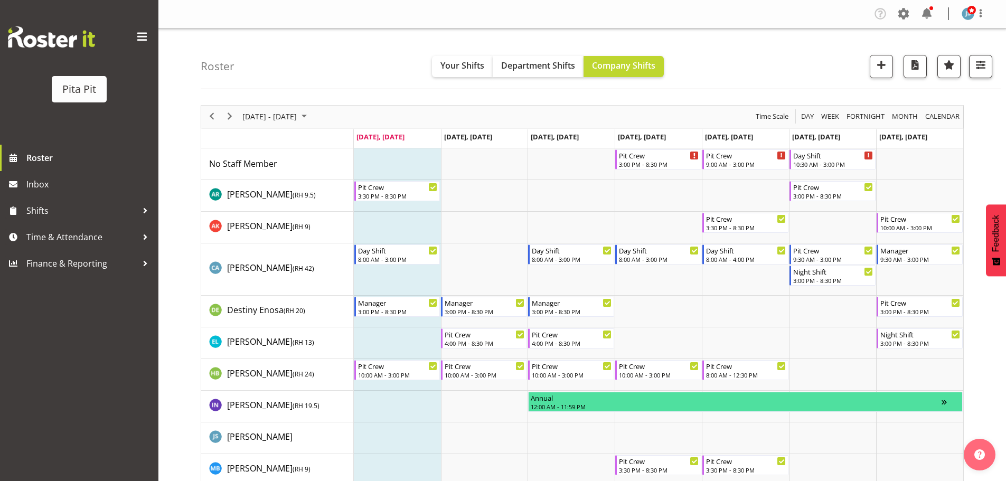
scroll to position [45, 0]
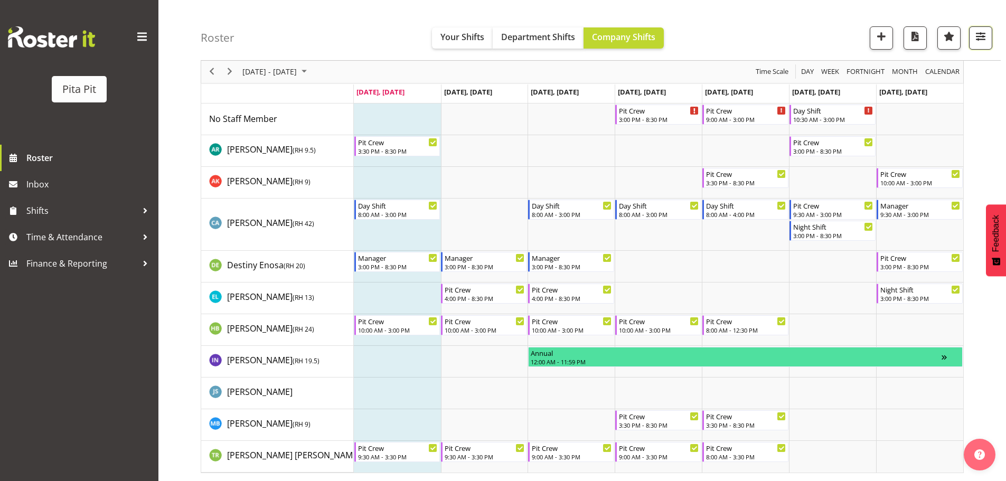
click at [975, 37] on span "button" at bounding box center [980, 37] width 14 height 14
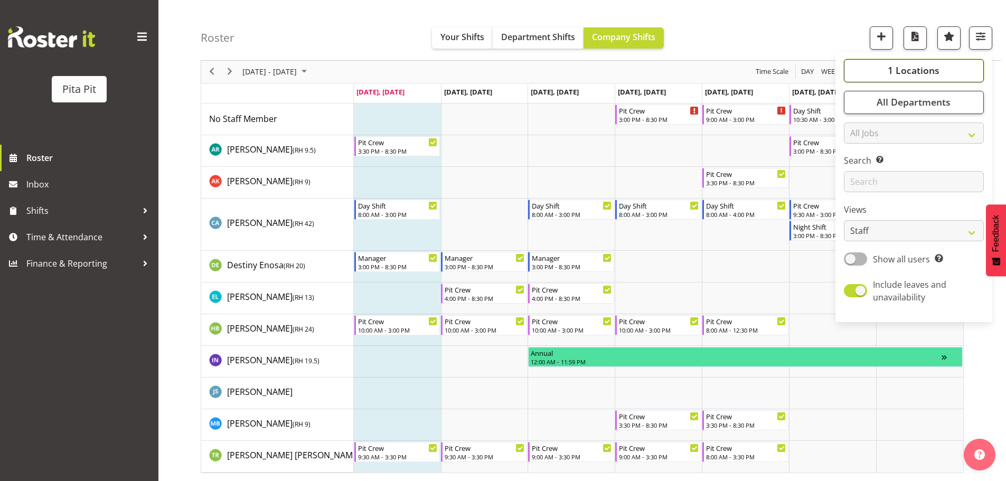
click at [928, 71] on span "1 Locations" at bounding box center [913, 70] width 52 height 13
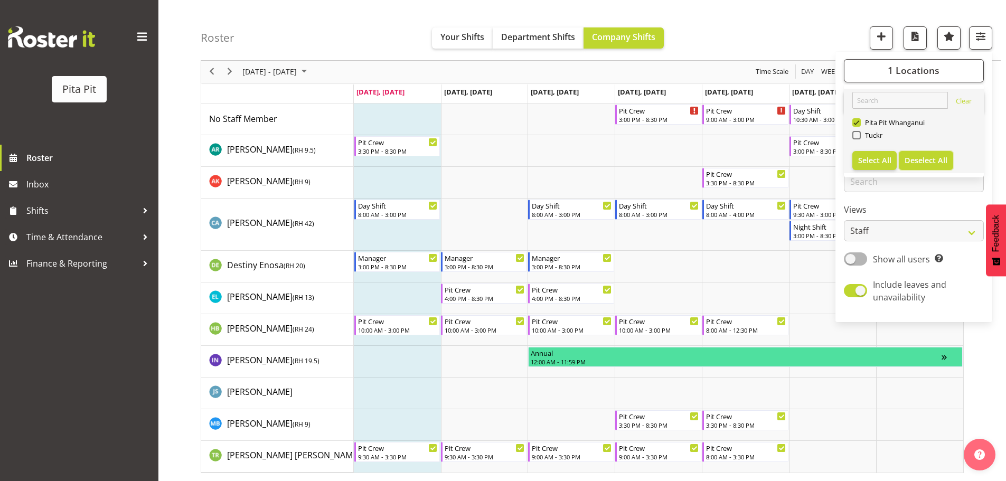
click at [923, 164] on span "Deselect All" at bounding box center [925, 160] width 43 height 10
checkbox input "false"
click at [857, 135] on span at bounding box center [856, 135] width 8 height 8
click at [857, 135] on input "Tuckr" at bounding box center [855, 135] width 7 height 7
checkbox input "true"
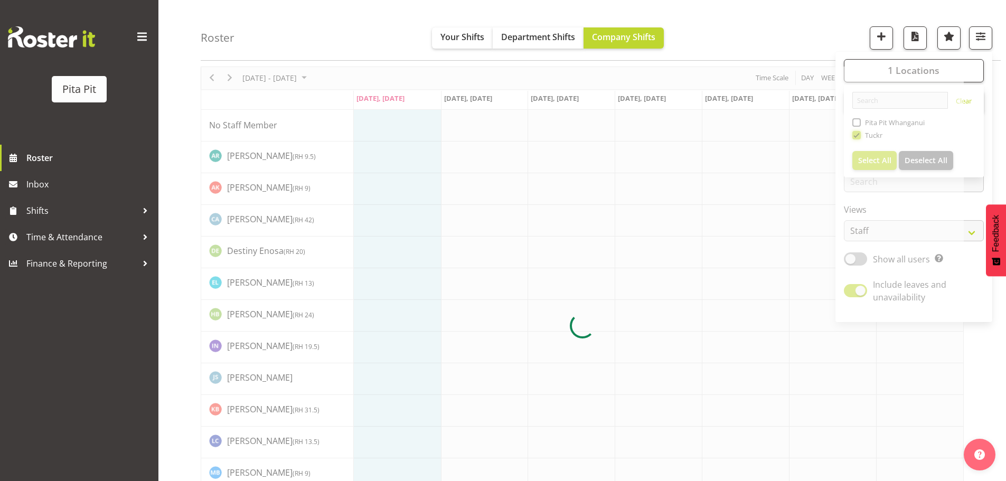
scroll to position [45, 0]
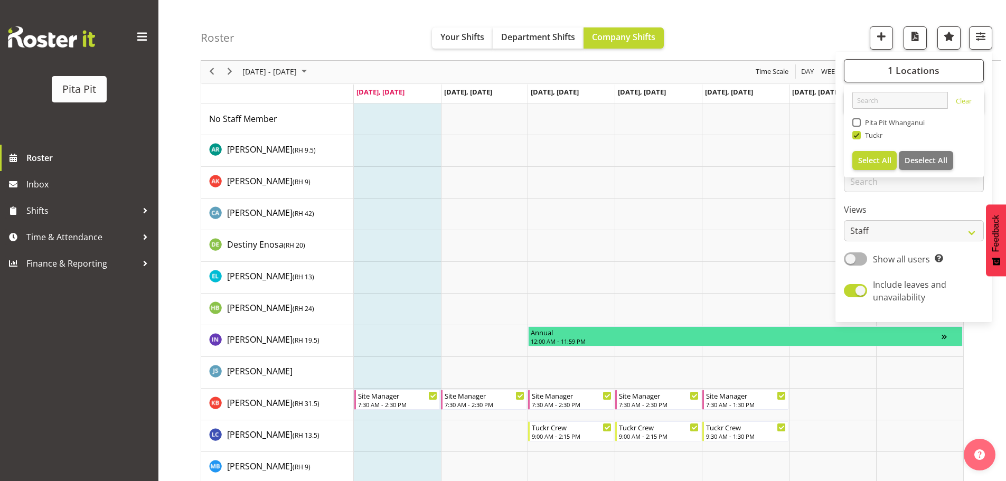
click at [784, 29] on div "Roster Your Shifts Department Shifts Company Shifts 1 Locations Clear Pita Pit …" at bounding box center [601, 30] width 800 height 61
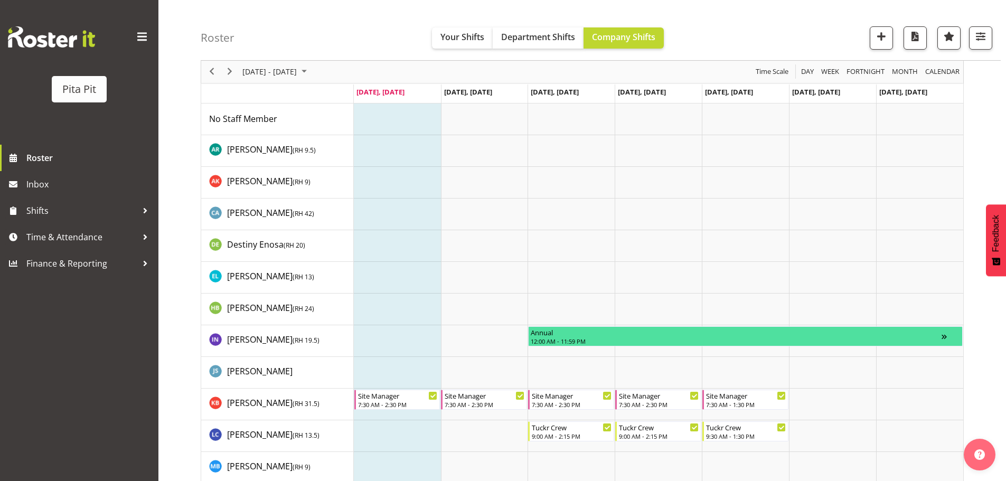
scroll to position [151, 0]
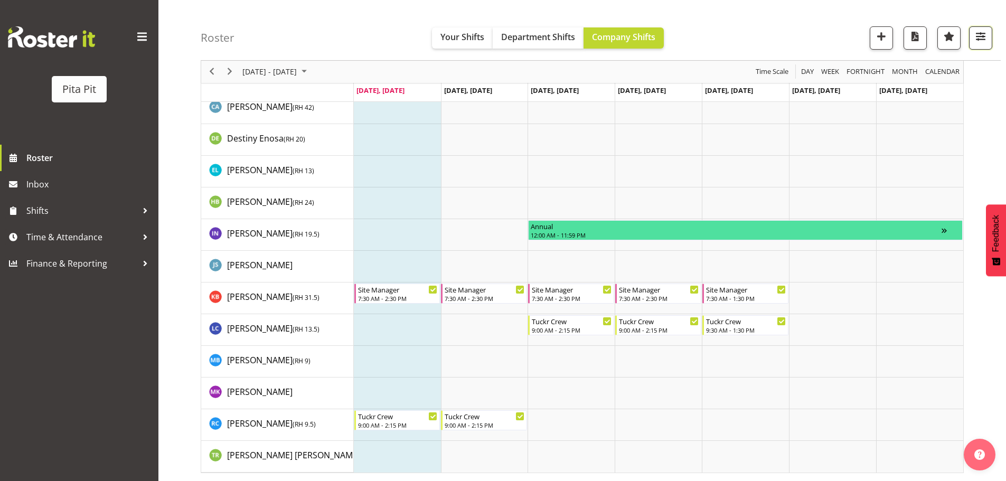
click at [975, 42] on span "button" at bounding box center [980, 37] width 14 height 14
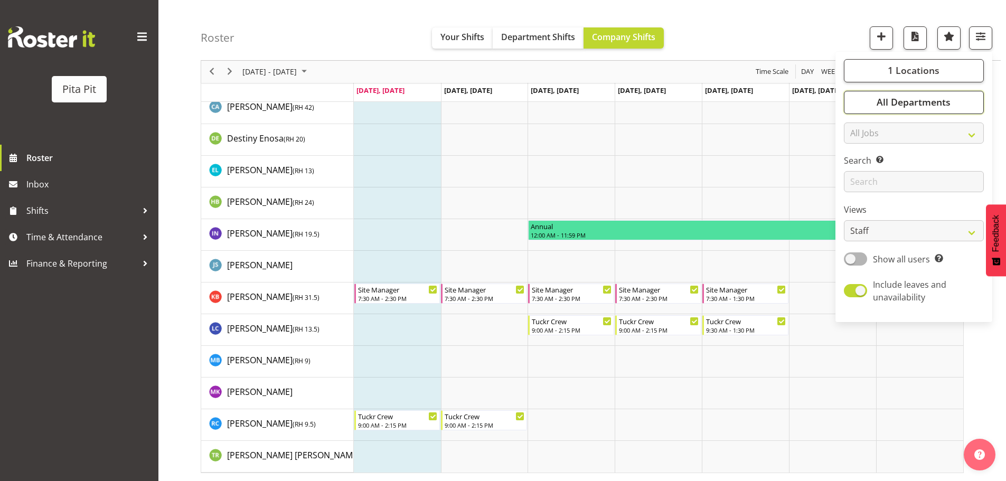
click at [928, 105] on span "All Departments" at bounding box center [913, 102] width 74 height 13
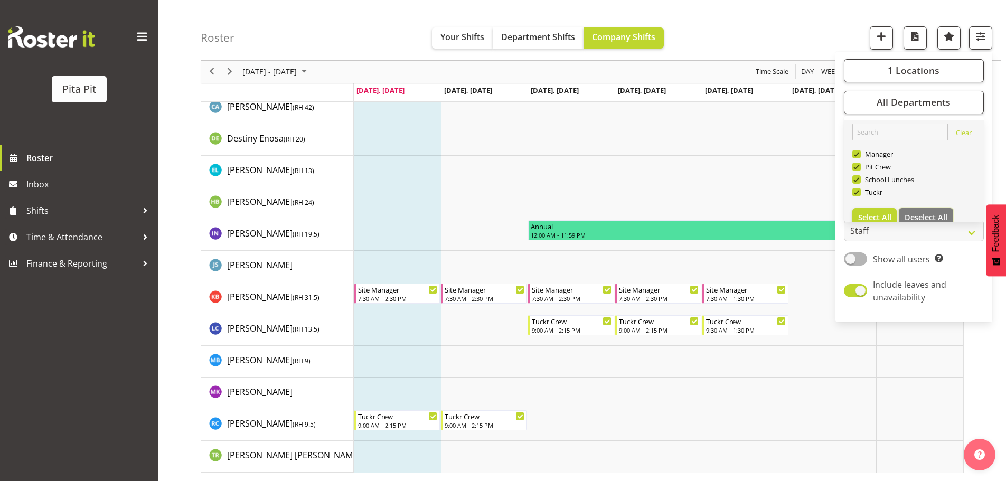
click at [932, 213] on span "Deselect All" at bounding box center [925, 217] width 43 height 10
checkbox input "false"
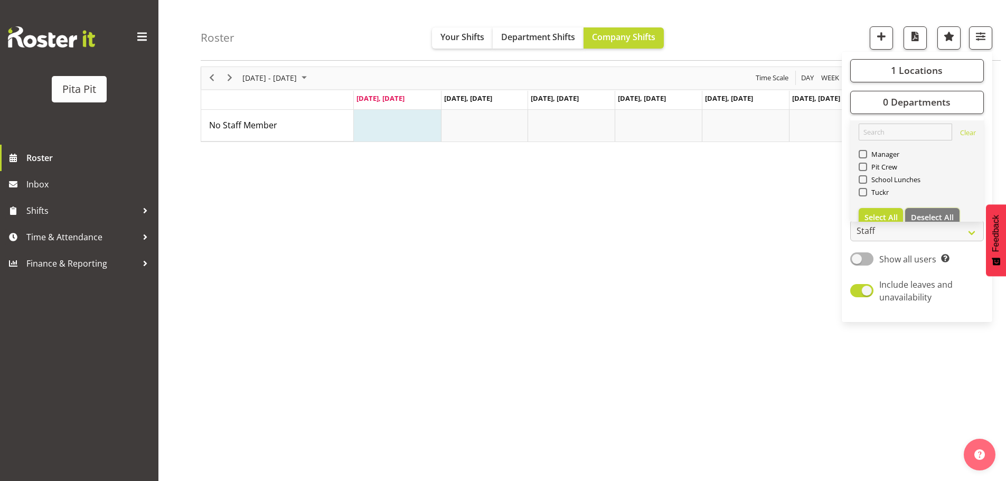
scroll to position [0, 0]
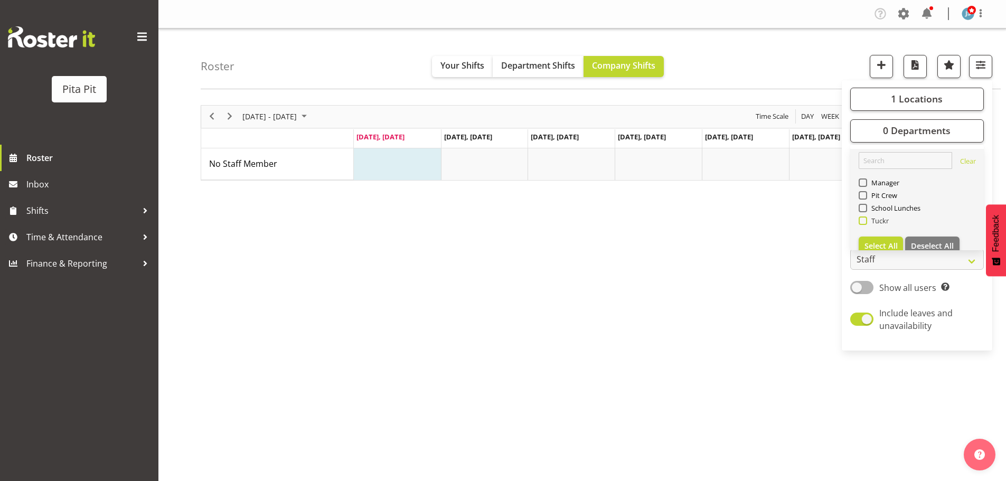
click at [863, 219] on span at bounding box center [862, 220] width 8 height 8
click at [863, 219] on input "Tuckr" at bounding box center [861, 220] width 7 height 7
checkbox input "true"
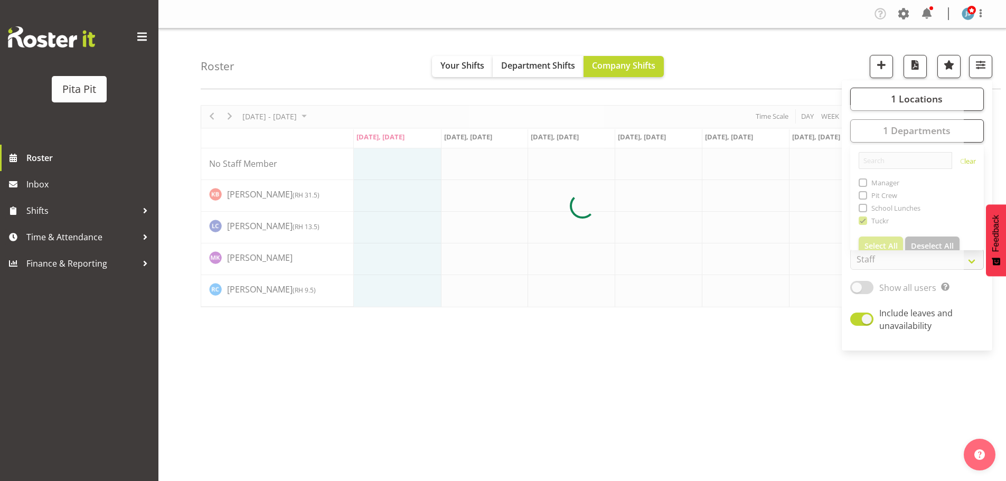
click at [768, 52] on div "Roster Your Shifts Department Shifts Company Shifts 1 Locations Clear Pita Pit …" at bounding box center [601, 59] width 800 height 61
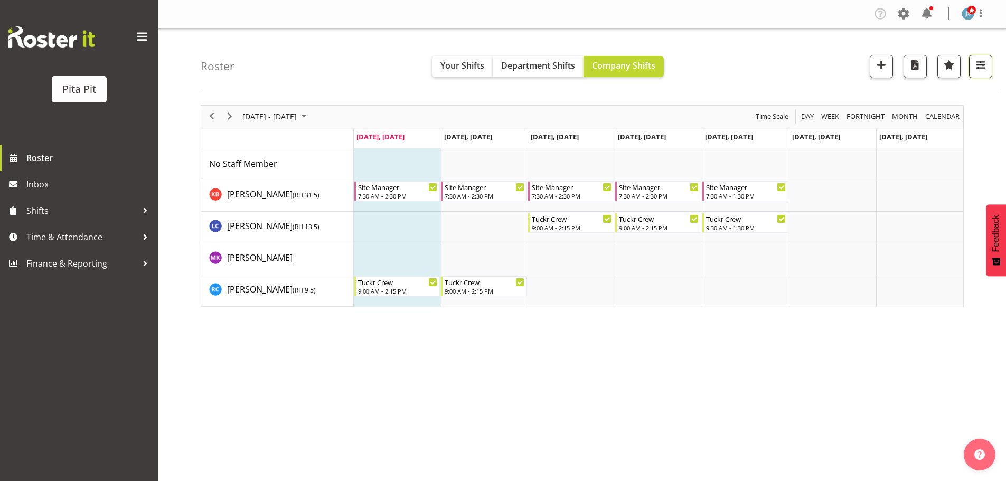
click at [979, 67] on span "button" at bounding box center [980, 65] width 14 height 14
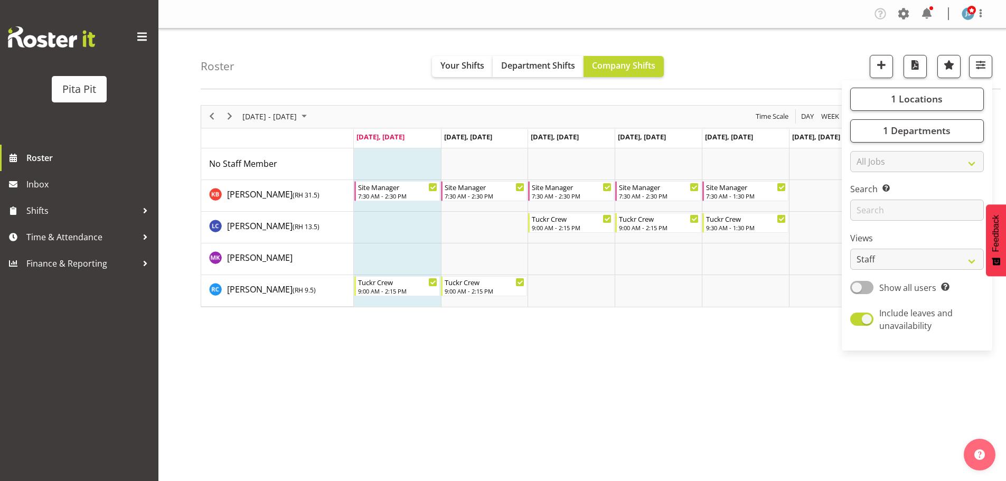
click at [741, 58] on div "Roster Your Shifts Department Shifts Company Shifts 1 Locations Clear Pita Pit …" at bounding box center [601, 59] width 800 height 61
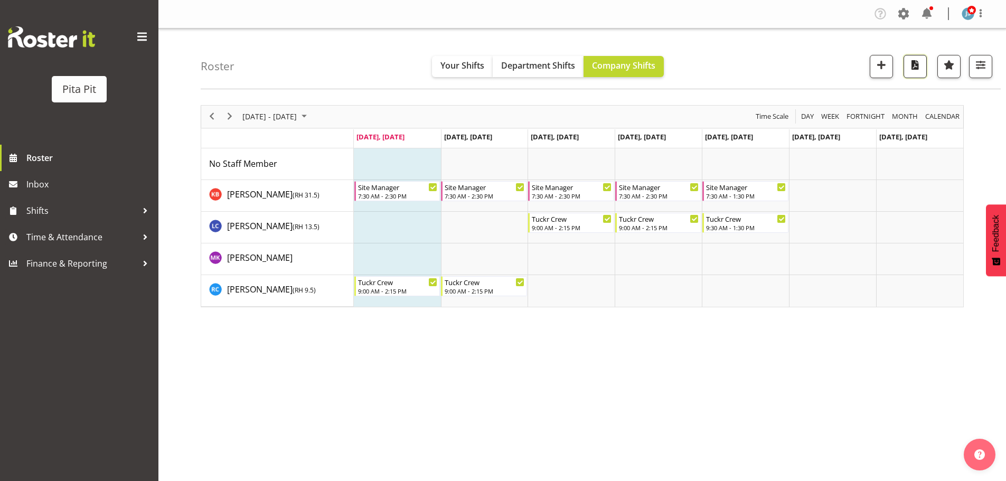
click at [914, 69] on span "button" at bounding box center [915, 65] width 14 height 14
click at [229, 116] on span "Next" at bounding box center [229, 116] width 13 height 13
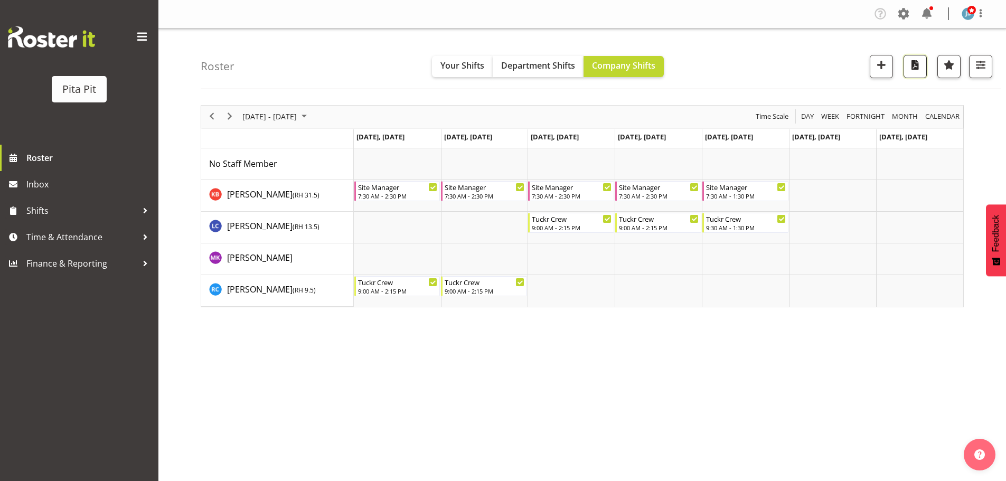
click at [914, 69] on span "button" at bounding box center [915, 65] width 14 height 14
drag, startPoint x: 815, startPoint y: 60, endPoint x: 799, endPoint y: 59, distance: 15.4
click at [815, 60] on div "Roster Your Shifts Department Shifts Company Shifts 1 Locations Clear Pita Pit …" at bounding box center [601, 59] width 800 height 61
click at [208, 116] on span "Previous" at bounding box center [211, 116] width 13 height 13
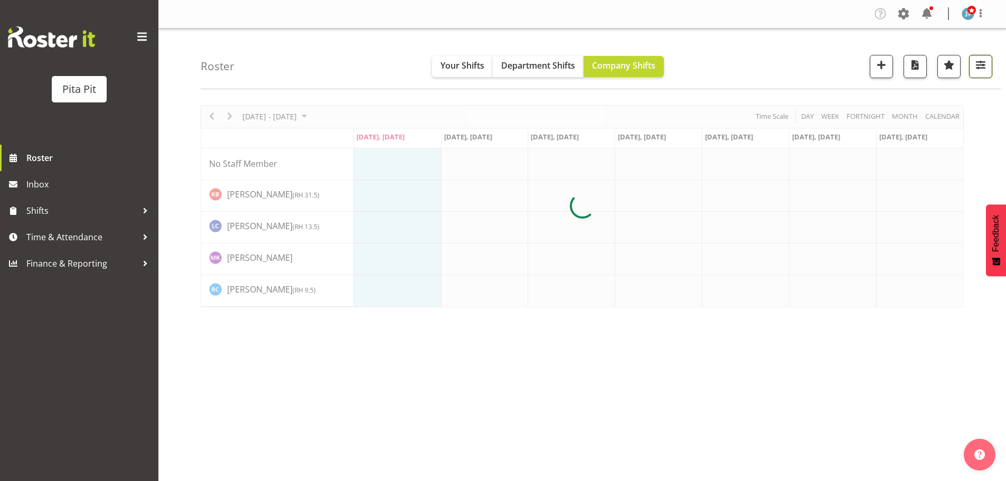
click at [981, 67] on span "button" at bounding box center [980, 65] width 14 height 14
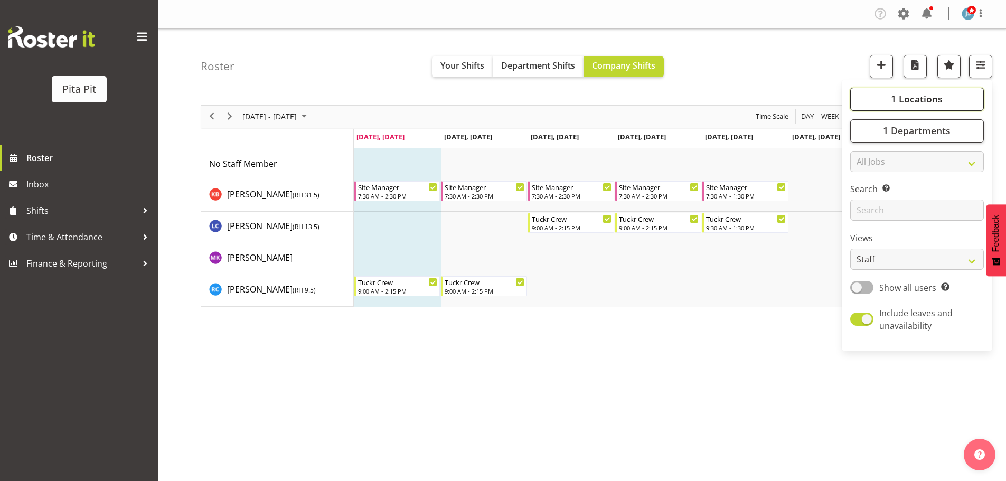
click at [958, 97] on button "1 Locations" at bounding box center [917, 99] width 134 height 23
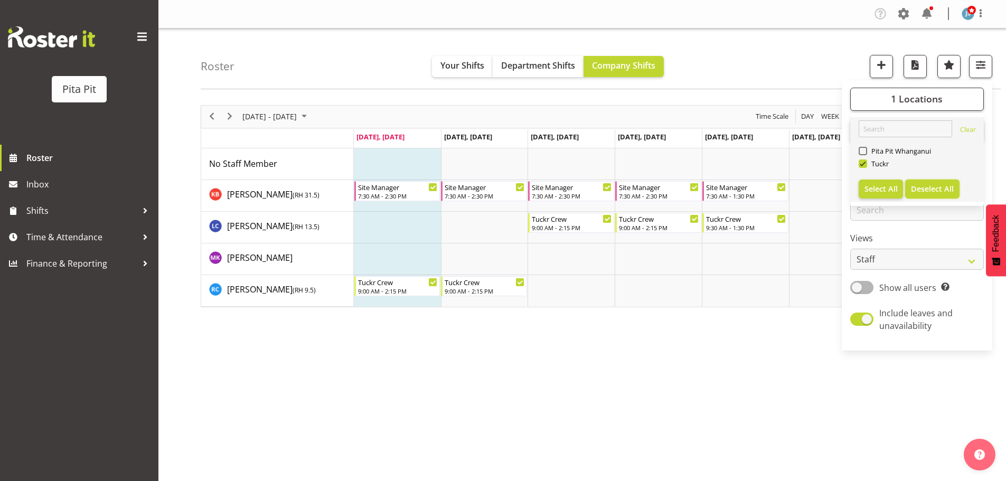
click at [931, 191] on span "Deselect All" at bounding box center [932, 189] width 43 height 10
checkbox input "false"
click at [863, 152] on span at bounding box center [862, 151] width 8 height 8
click at [863, 152] on input "Pita Pit Whanganui" at bounding box center [861, 150] width 7 height 7
checkbox input "true"
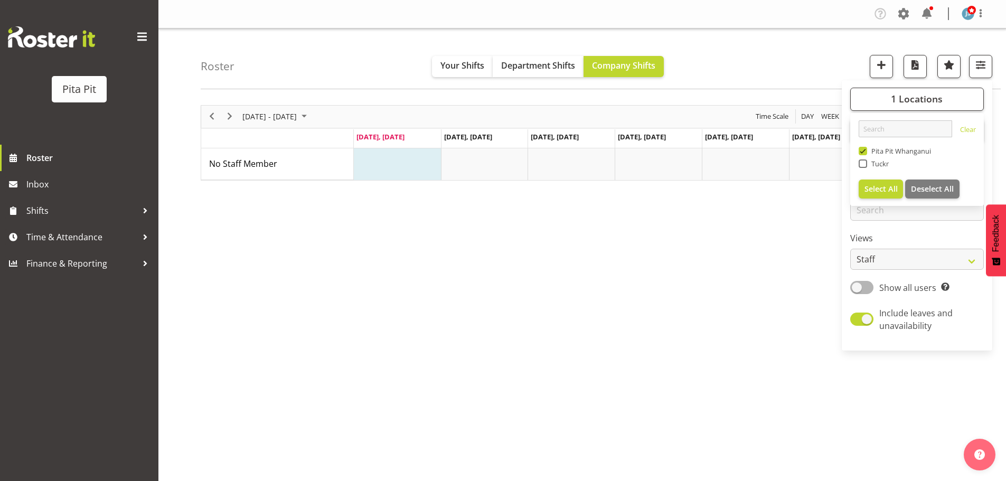
click at [944, 230] on div "1 Locations Clear Pita Pit Whanganui Tuckr Select All Deselect All 1 Department…" at bounding box center [916, 215] width 150 height 262
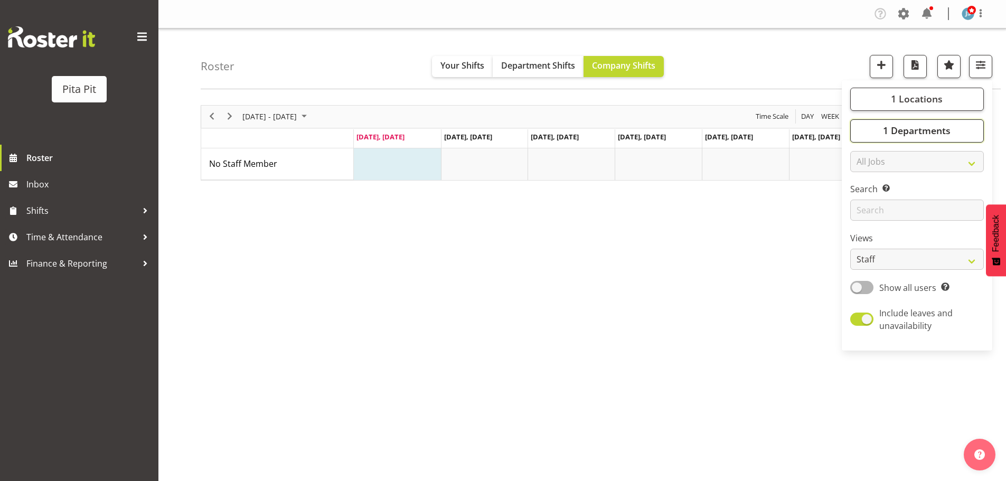
click at [912, 129] on span "1 Departments" at bounding box center [917, 130] width 68 height 13
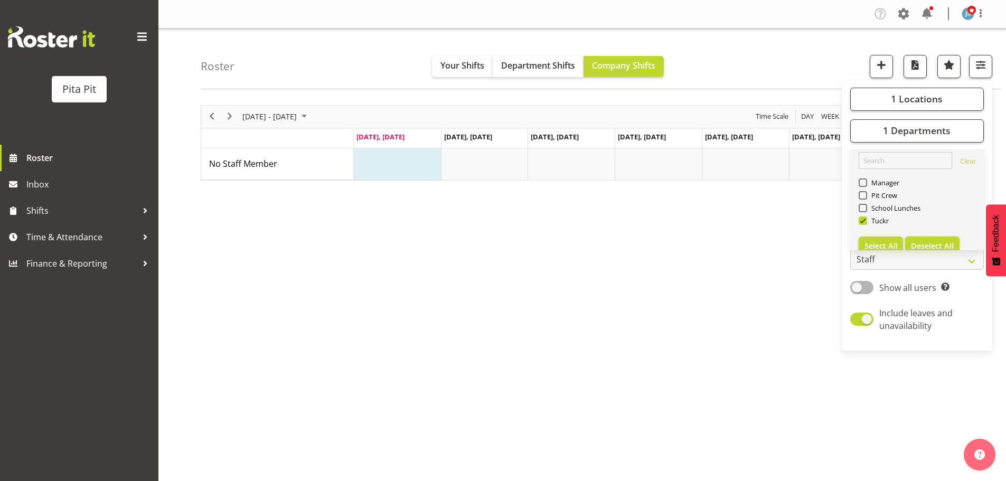
click at [944, 245] on span "Deselect All" at bounding box center [932, 246] width 43 height 10
checkbox input "false"
click at [861, 184] on span at bounding box center [862, 182] width 8 height 8
click at [861, 184] on input "Manager" at bounding box center [861, 182] width 7 height 7
checkbox input "true"
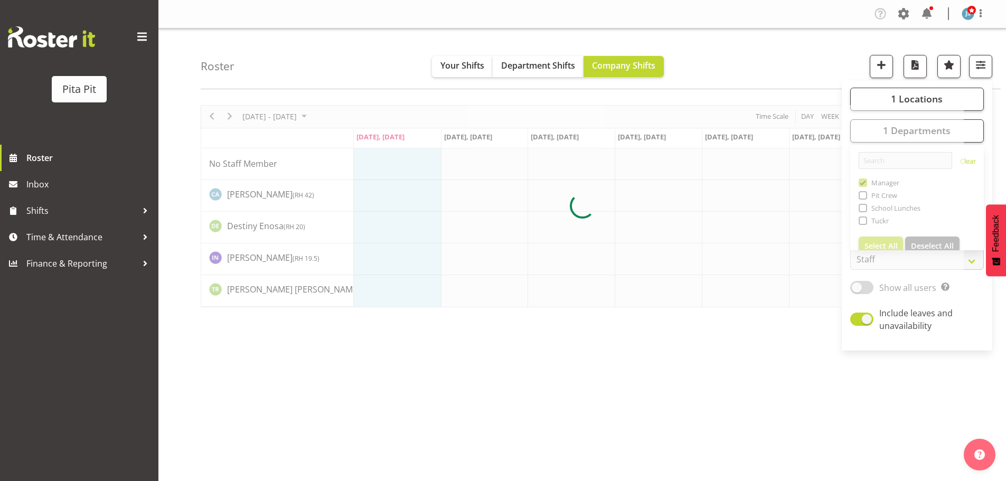
click at [864, 198] on div at bounding box center [582, 206] width 763 height 202
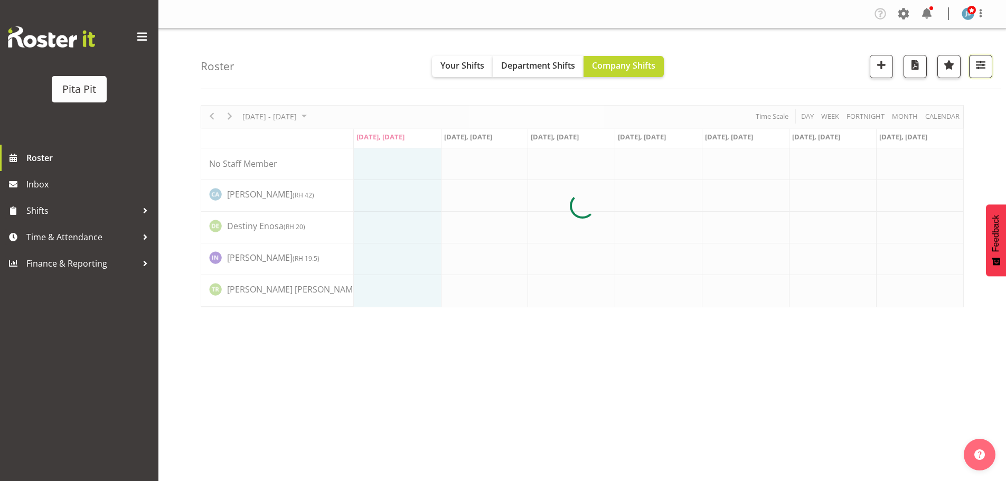
click at [978, 68] on span "button" at bounding box center [980, 65] width 14 height 14
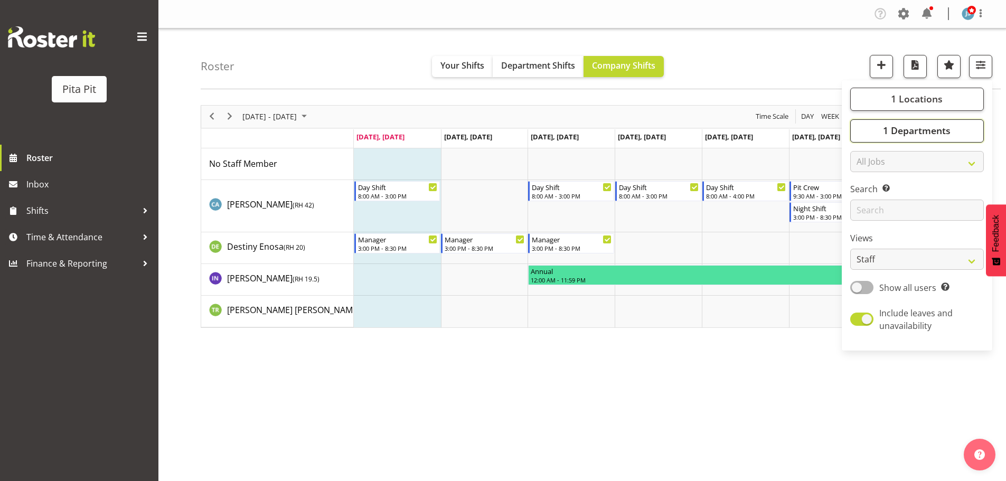
click at [924, 134] on span "1 Departments" at bounding box center [917, 130] width 68 height 13
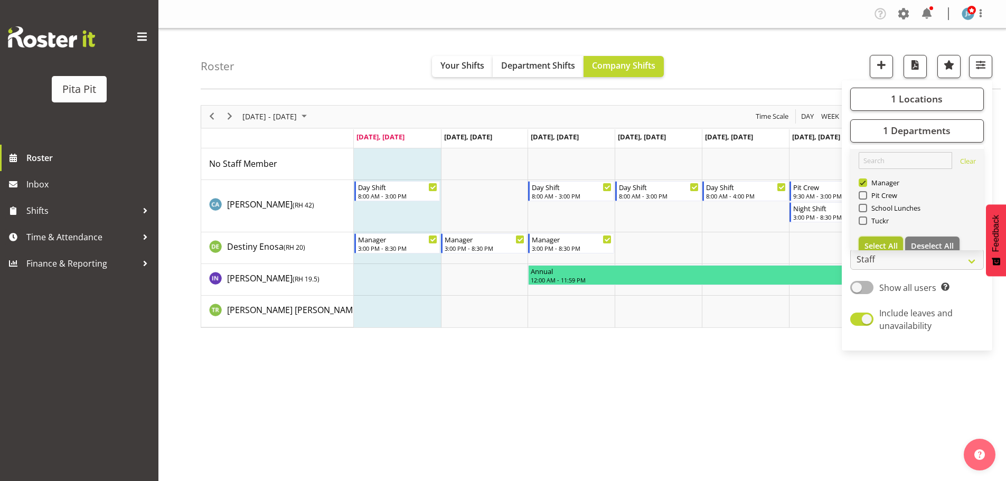
click at [886, 242] on span "Select All" at bounding box center [880, 246] width 33 height 10
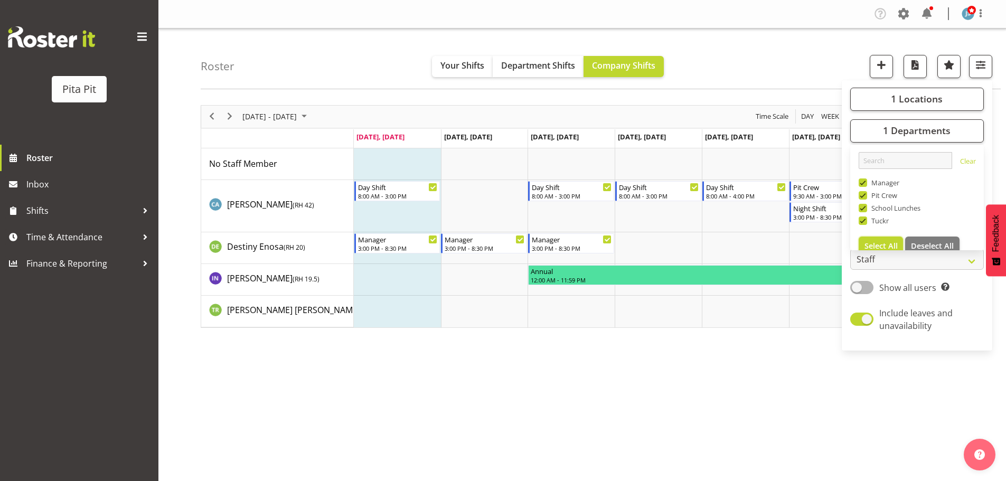
checkbox input "true"
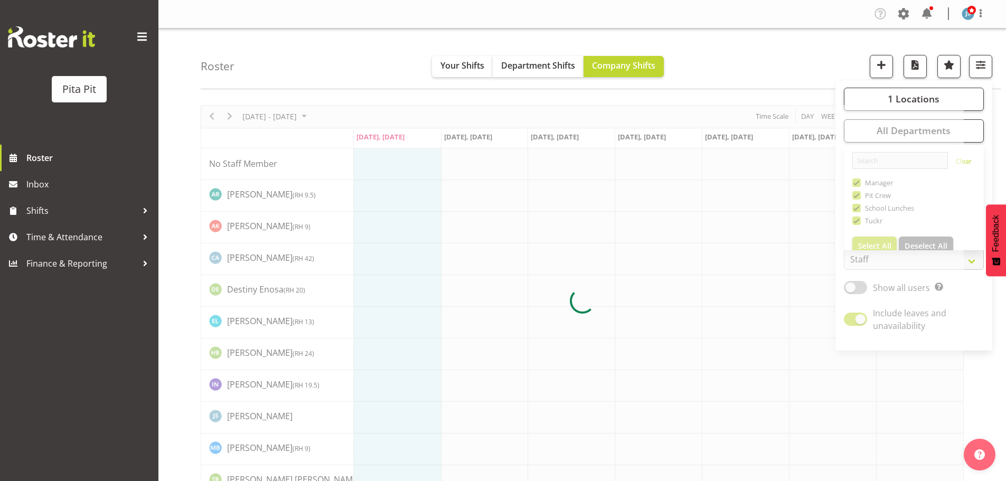
click at [857, 222] on div at bounding box center [582, 301] width 763 height 392
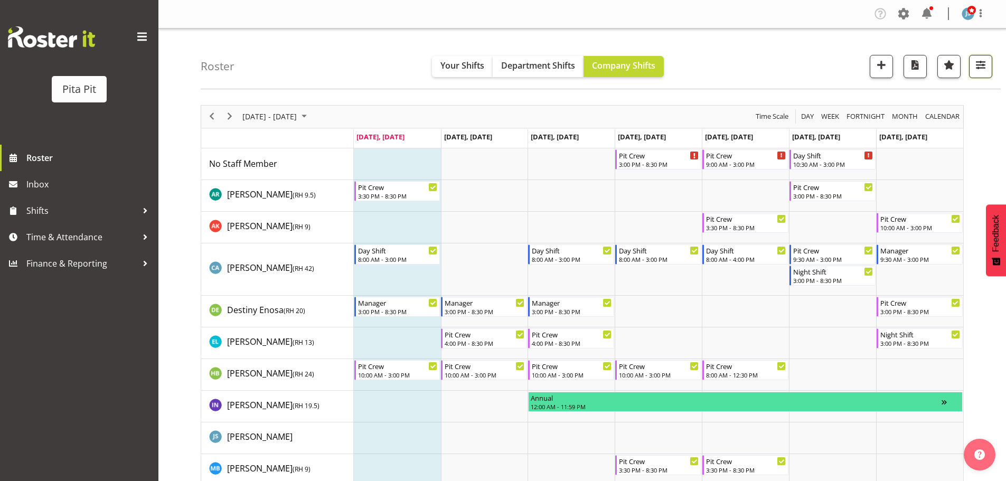
click at [980, 65] on span "button" at bounding box center [980, 65] width 14 height 14
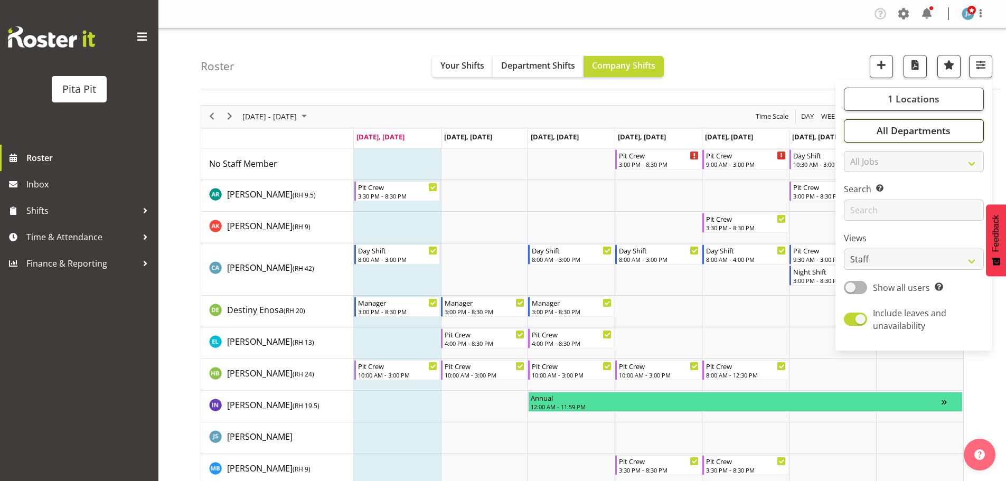
click at [875, 136] on button "All Departments" at bounding box center [914, 130] width 140 height 23
click at [858, 220] on span at bounding box center [856, 220] width 8 height 8
click at [858, 220] on input "Tuckr" at bounding box center [855, 220] width 7 height 7
checkbox input "false"
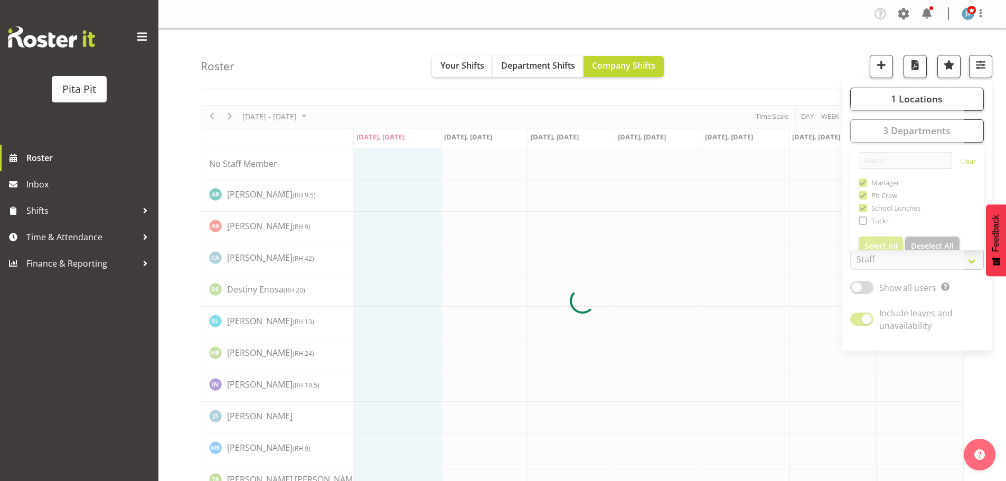
click at [796, 53] on div "Roster Your Shifts Department Shifts Company Shifts 1 Locations Clear Pita Pit …" at bounding box center [601, 59] width 800 height 61
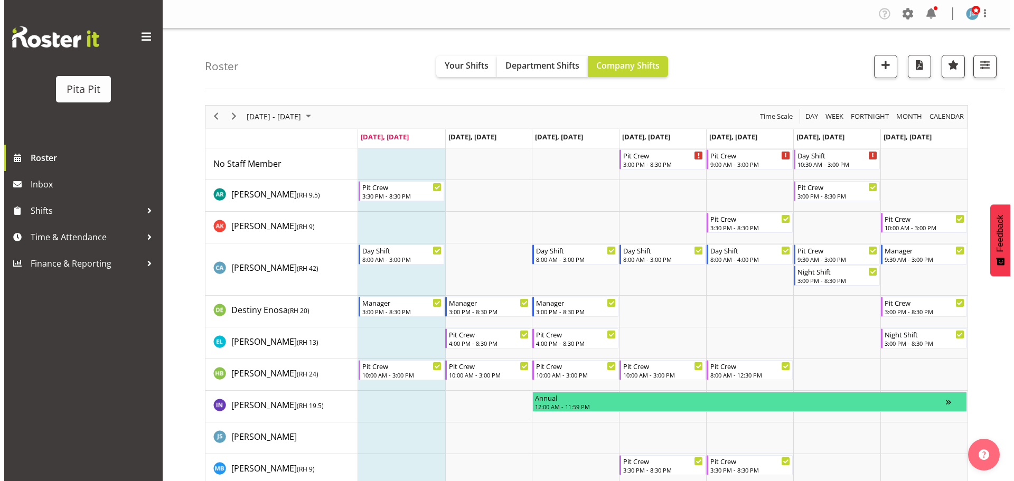
scroll to position [45, 0]
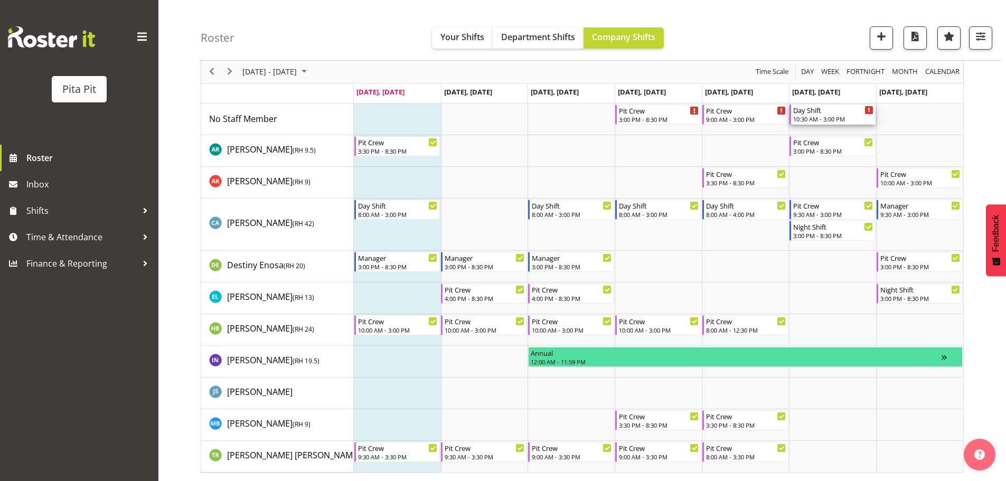
click at [834, 120] on div "10:30 AM - 3:00 PM" at bounding box center [833, 119] width 80 height 8
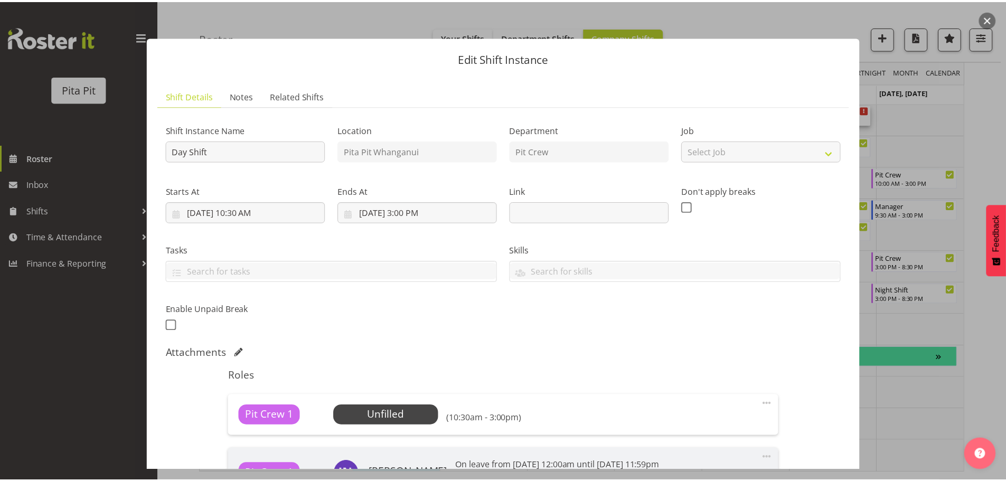
scroll to position [123, 0]
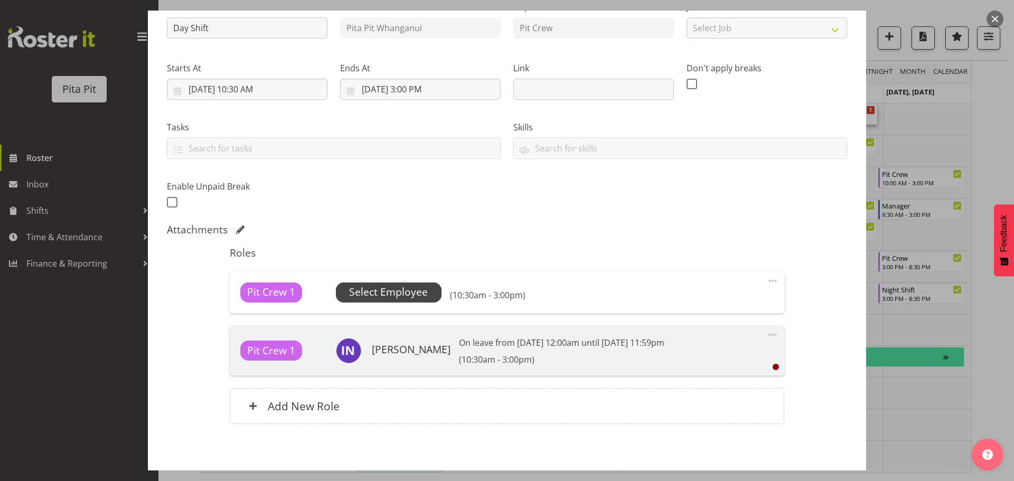
click at [391, 292] on span "Select Employee" at bounding box center [388, 292] width 79 height 15
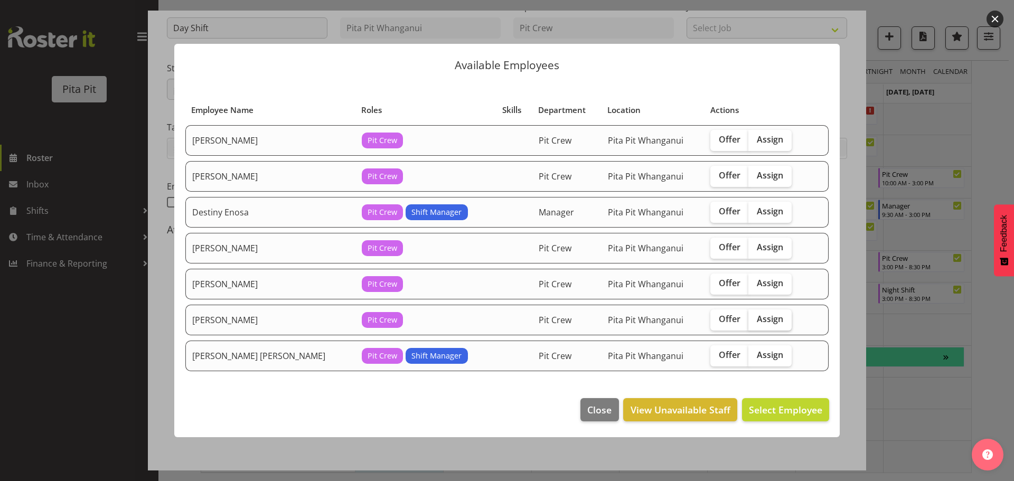
click at [756, 318] on span "Assign" at bounding box center [769, 319] width 26 height 11
click at [751, 318] on input "Assign" at bounding box center [751, 319] width 7 height 7
checkbox input "true"
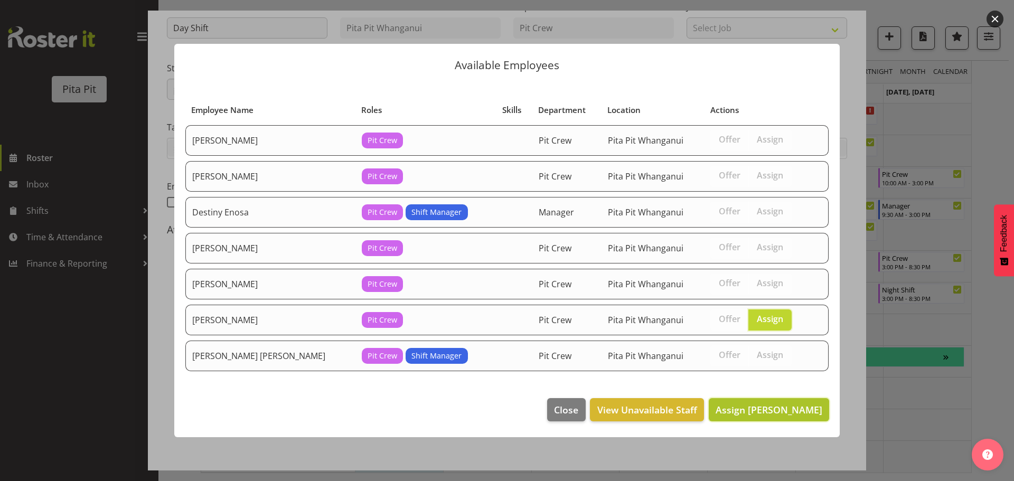
click at [779, 413] on span "Assign Maile Browne" at bounding box center [768, 409] width 107 height 13
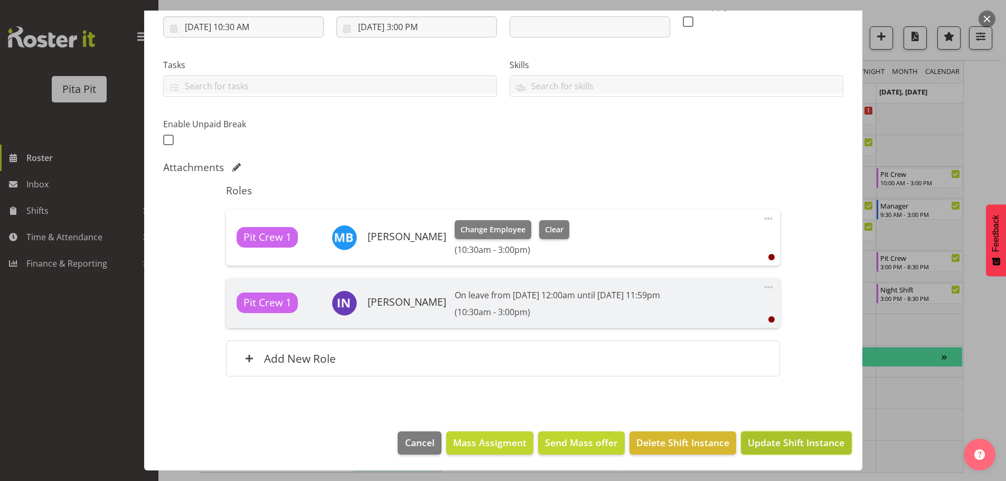
click at [800, 442] on span "Update Shift Instance" at bounding box center [796, 443] width 97 height 14
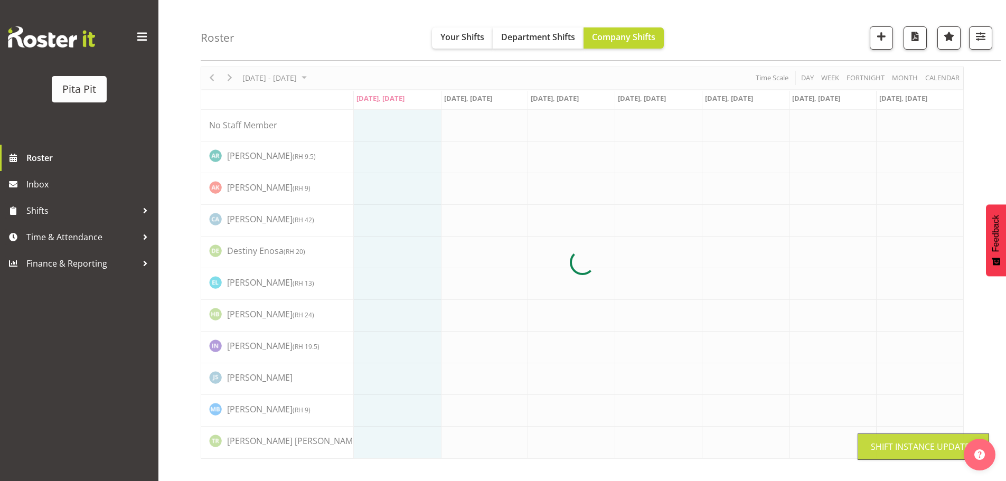
scroll to position [39, 0]
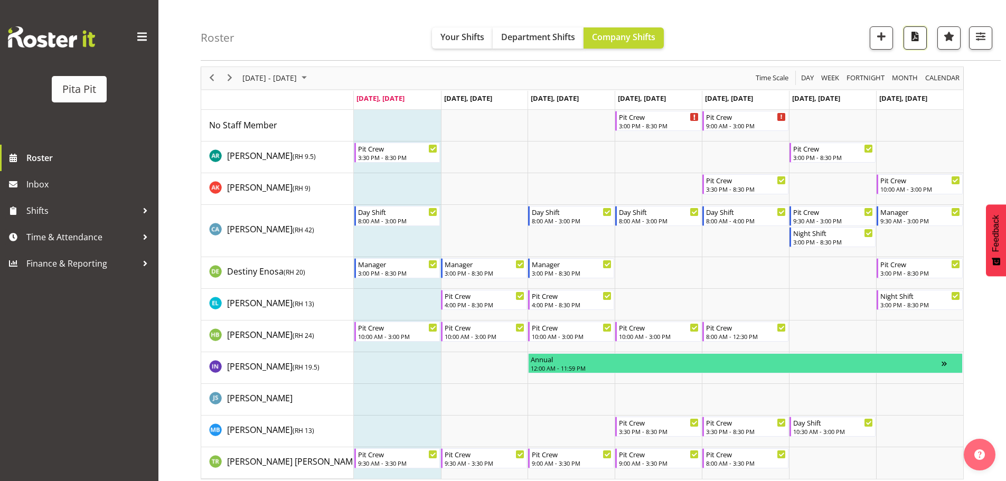
click at [910, 43] on span "button" at bounding box center [915, 37] width 14 height 14
click at [232, 79] on span "Next" at bounding box center [229, 77] width 13 height 13
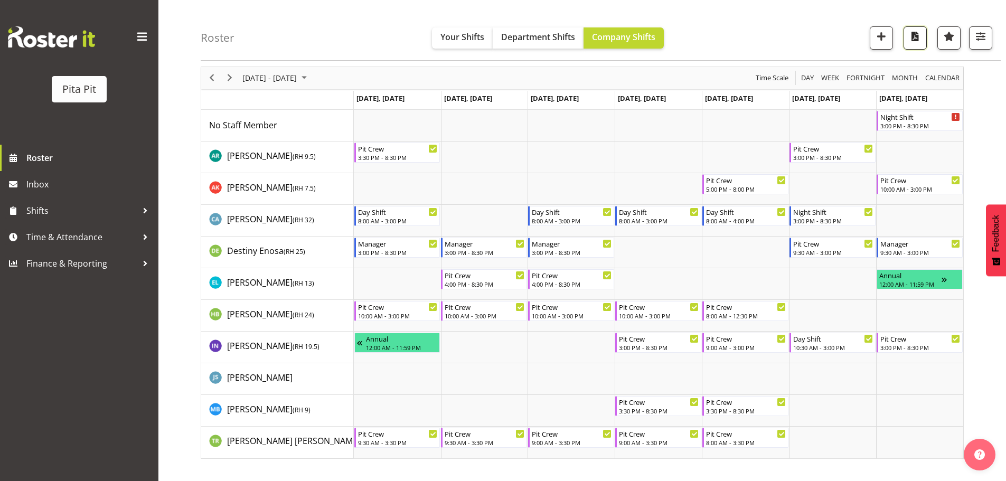
click at [912, 35] on span "button" at bounding box center [915, 37] width 14 height 14
click at [63, 213] on span "Shifts" at bounding box center [81, 211] width 111 height 16
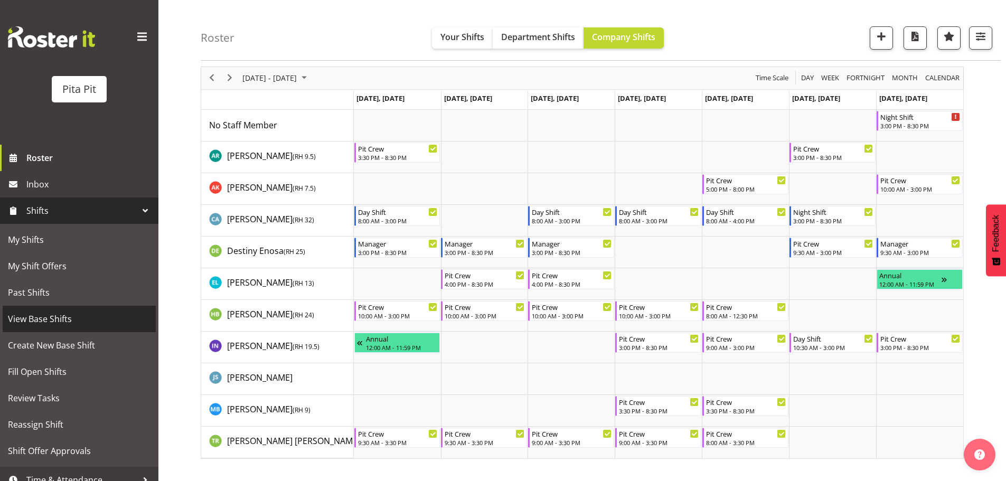
click at [80, 320] on span "View Base Shifts" at bounding box center [79, 319] width 143 height 16
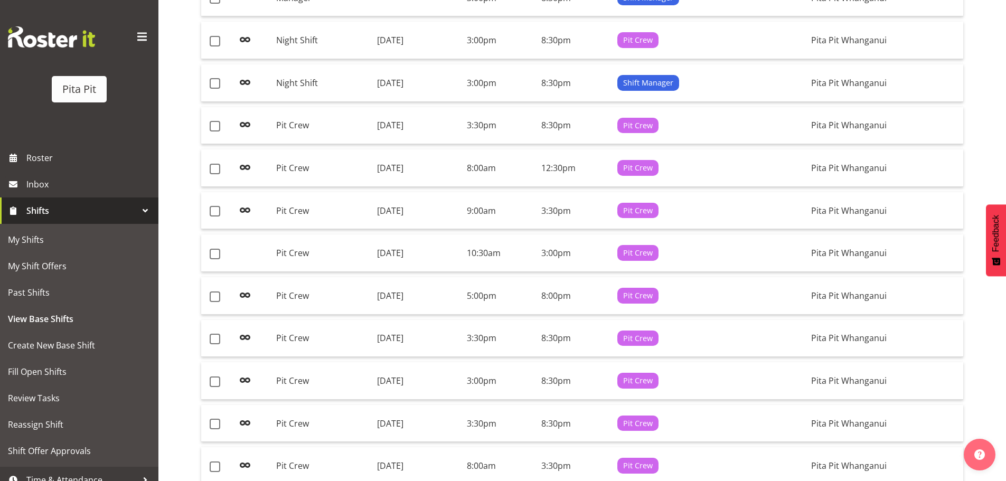
scroll to position [762, 0]
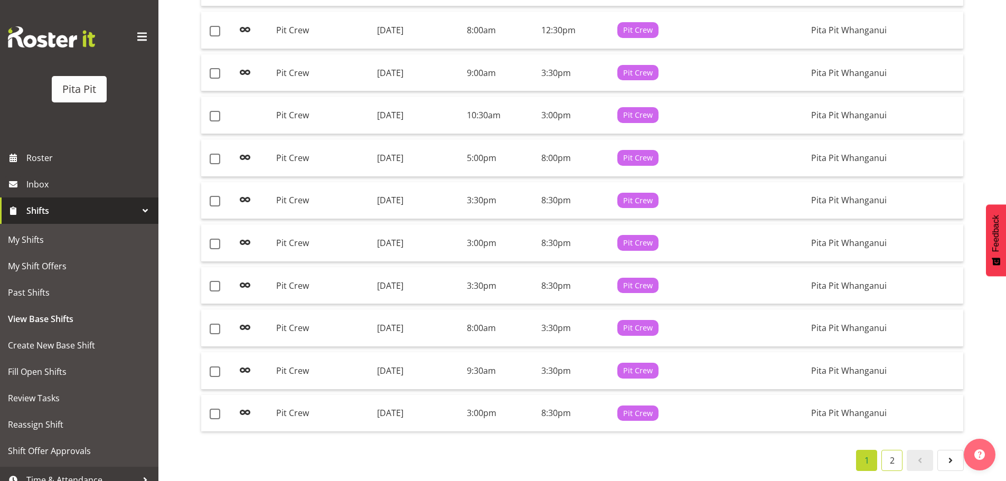
click at [890, 457] on link "2" at bounding box center [891, 460] width 21 height 21
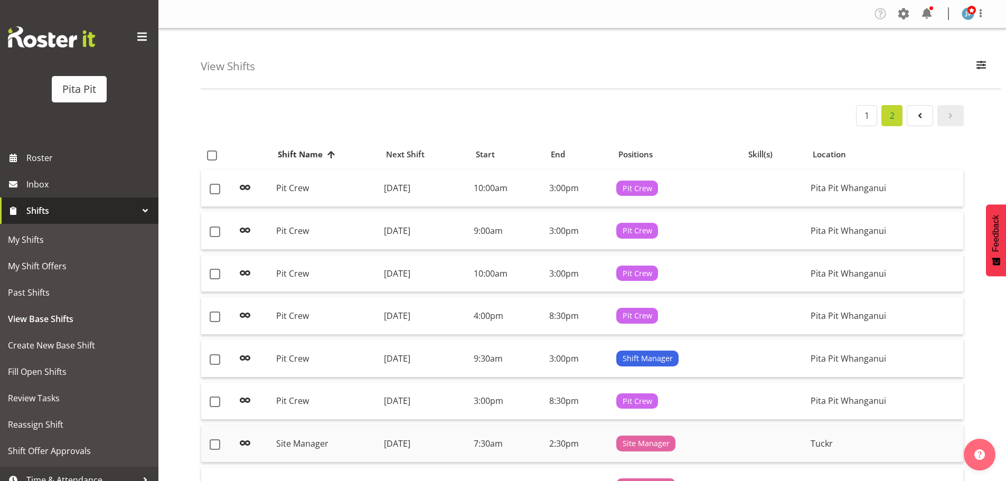
scroll to position [251, 0]
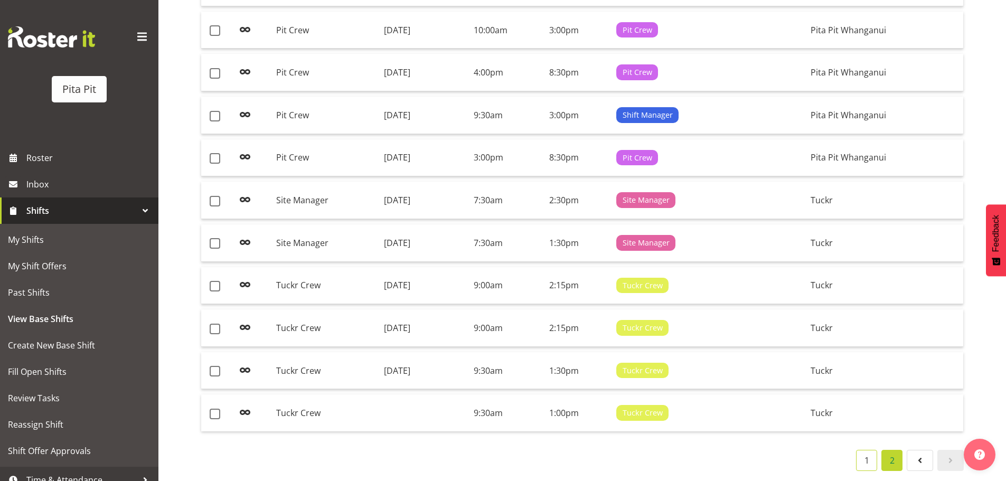
click at [864, 450] on link "1" at bounding box center [866, 460] width 21 height 21
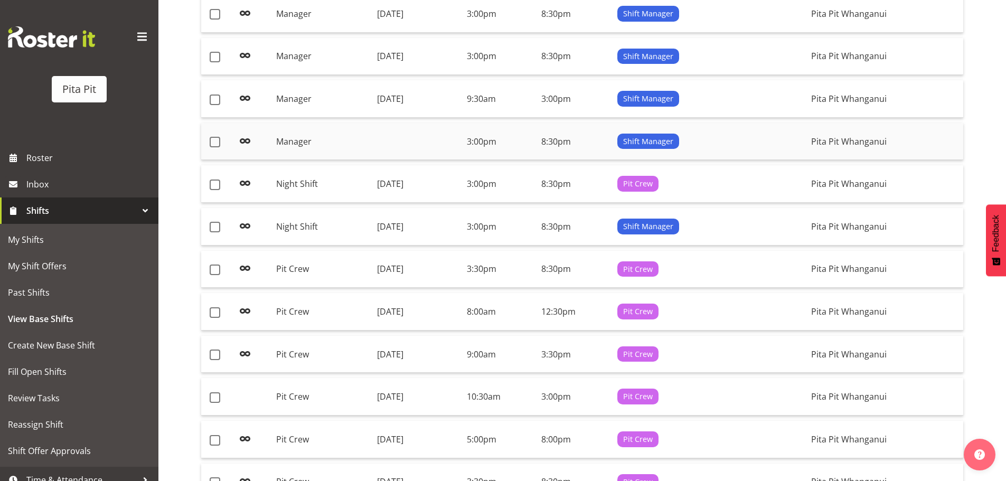
scroll to position [493, 0]
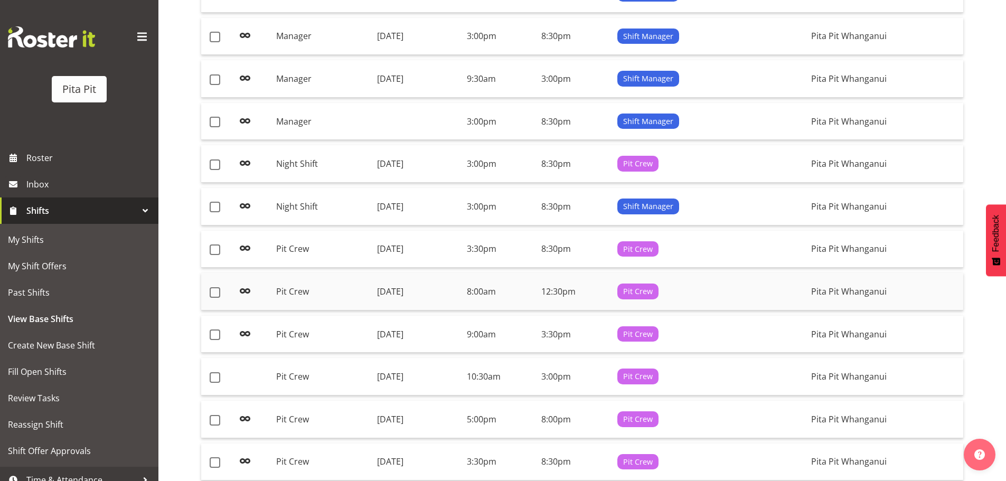
click at [537, 298] on td "8:00am" at bounding box center [499, 291] width 75 height 37
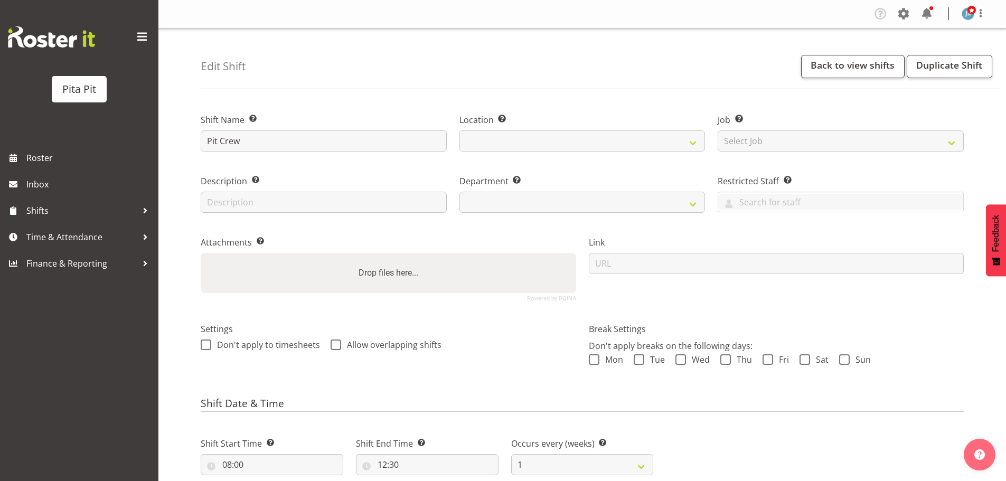
select select
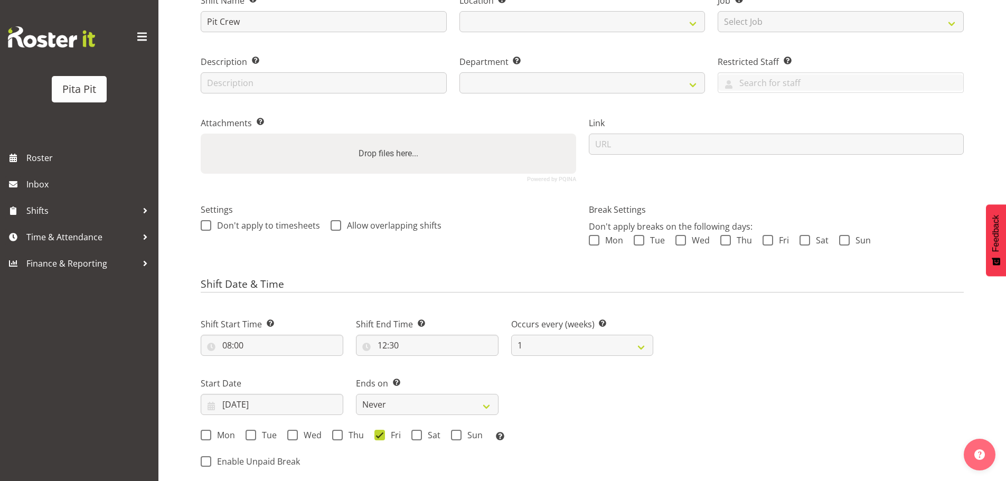
select select
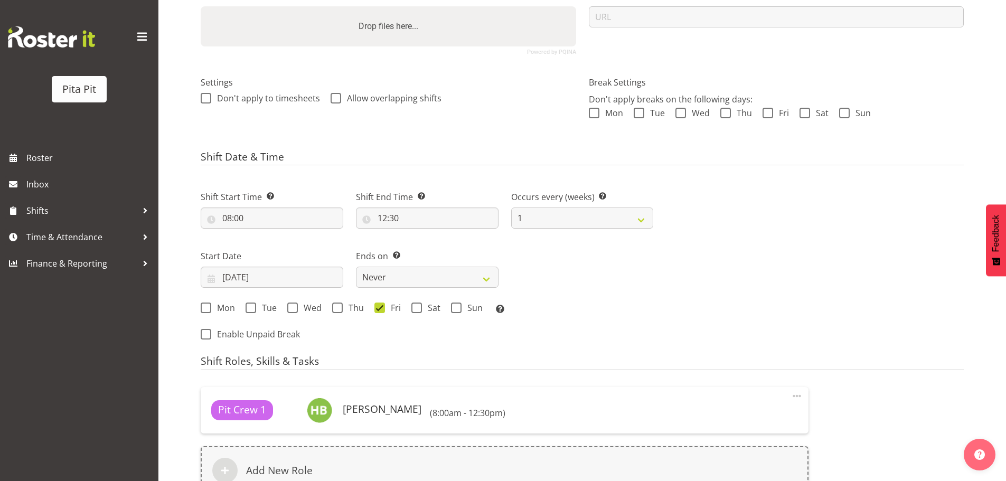
select select "53"
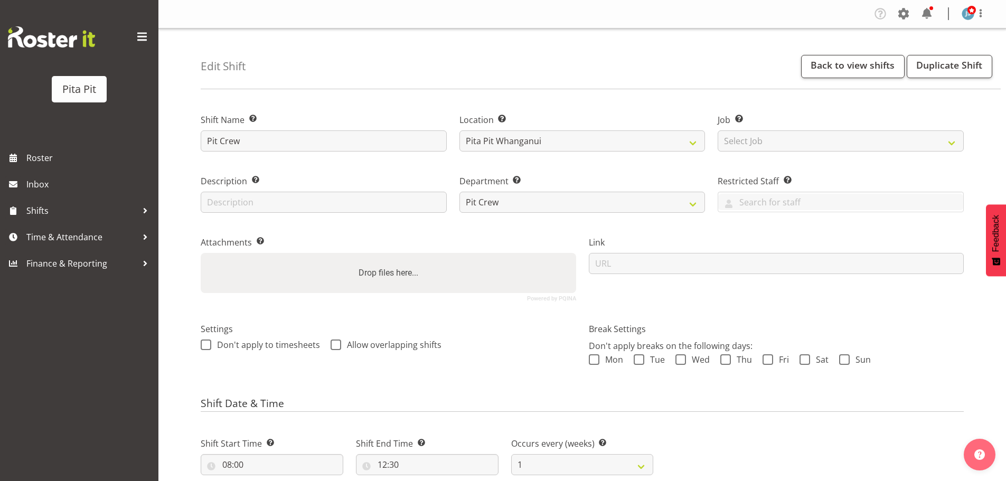
scroll to position [123, 0]
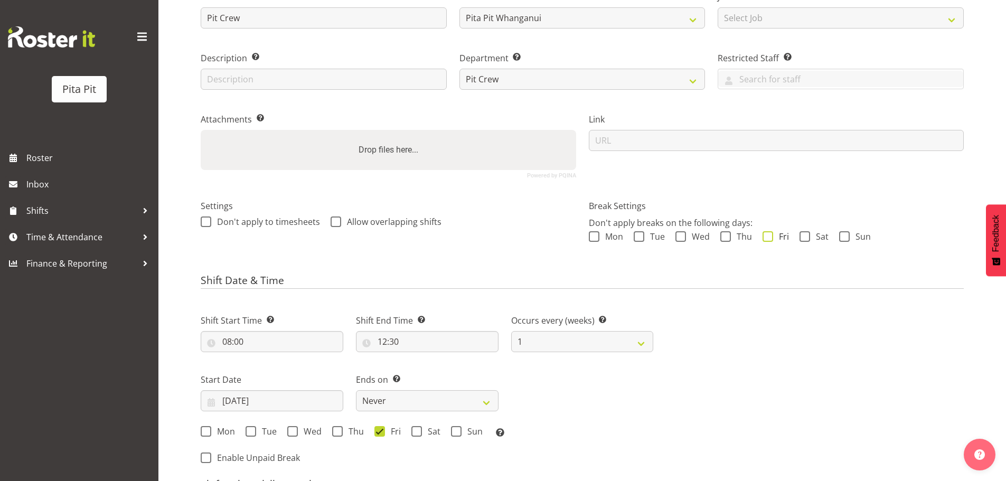
click at [765, 235] on span at bounding box center [767, 236] width 11 height 11
click at [765, 235] on input "Fri" at bounding box center [765, 236] width 7 height 7
checkbox input "true"
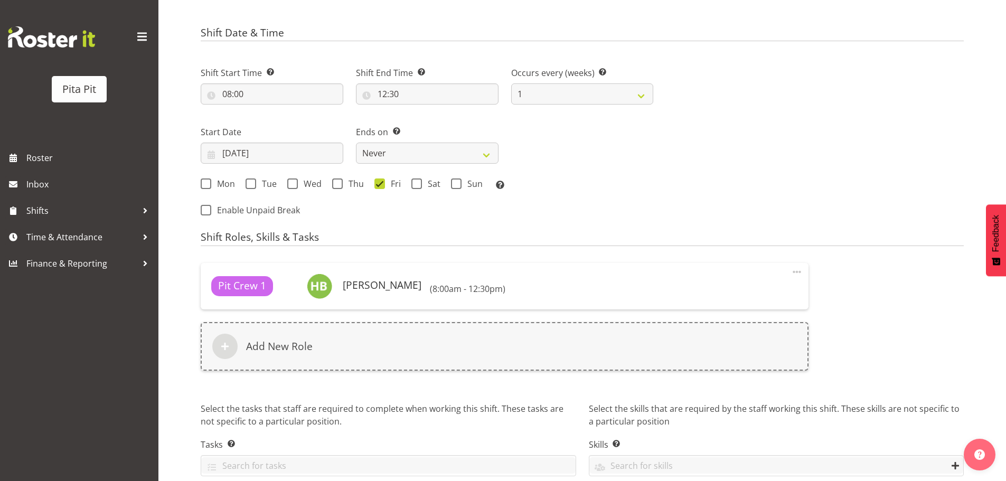
scroll to position [418, 0]
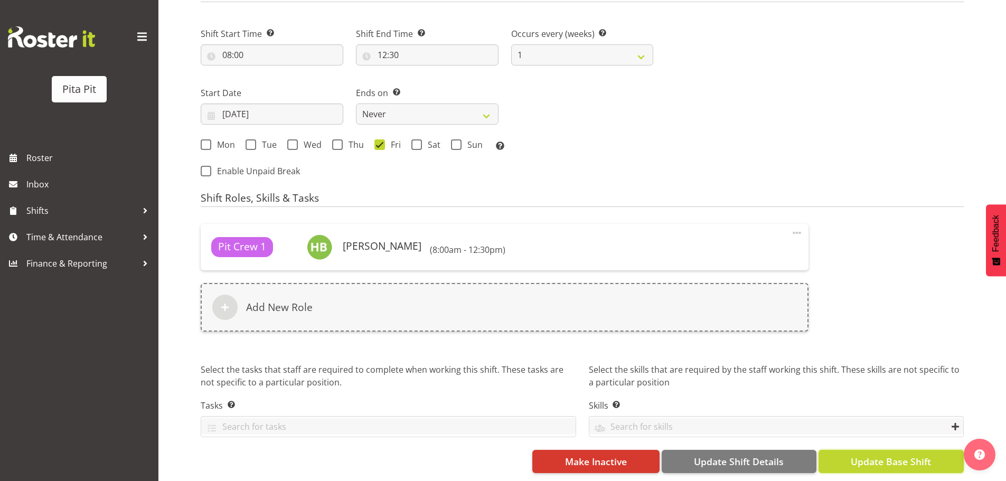
click at [857, 455] on span "Update Base Shift" at bounding box center [890, 462] width 80 height 14
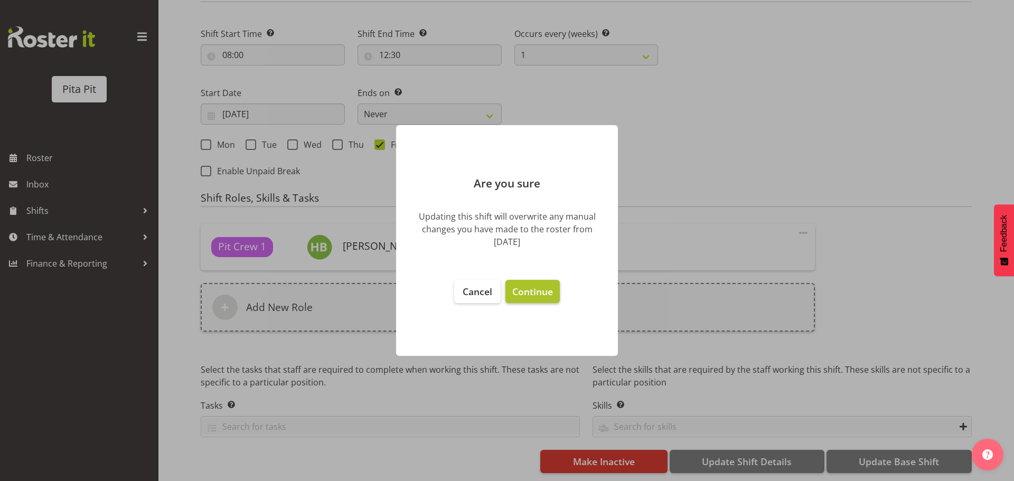
click at [527, 288] on span "Continue" at bounding box center [532, 291] width 41 height 13
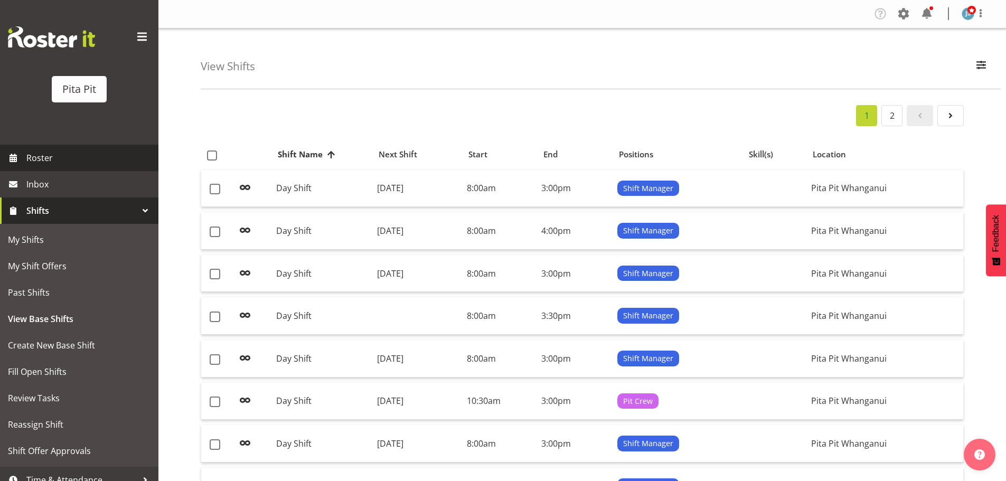
click at [69, 164] on span "Roster" at bounding box center [89, 158] width 127 height 16
